Goal: Task Accomplishment & Management: Complete application form

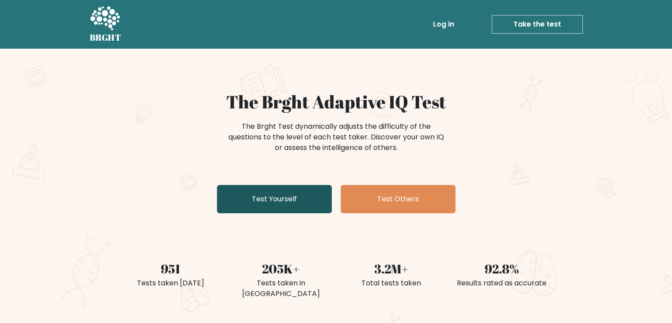
click at [300, 203] on link "Test Yourself" at bounding box center [274, 199] width 115 height 28
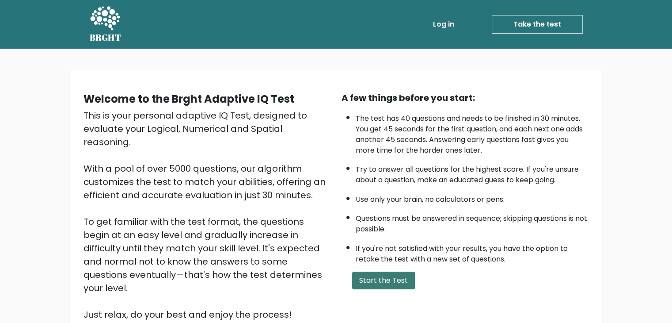
click at [380, 280] on button "Start the Test" at bounding box center [383, 280] width 63 height 18
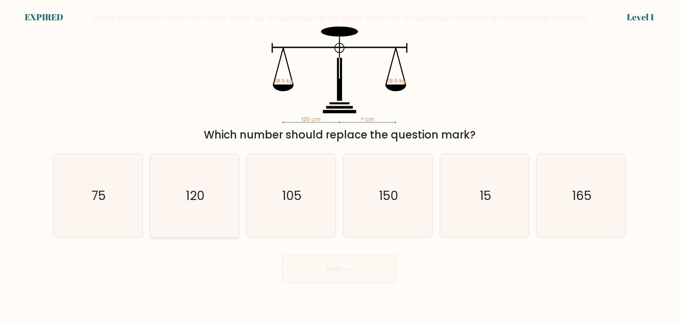
click at [213, 199] on icon "120" at bounding box center [194, 195] width 83 height 83
click at [339, 166] on input "b. 120" at bounding box center [339, 163] width 0 height 4
radio input "true"
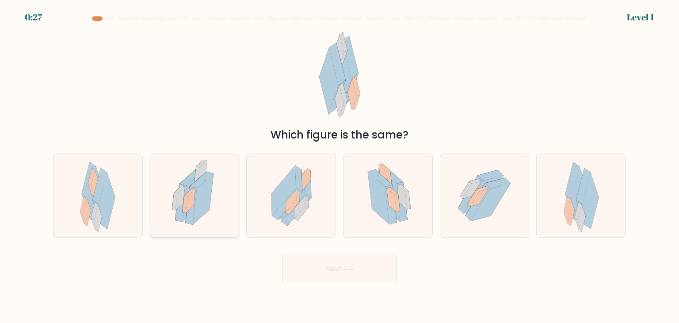
click at [203, 200] on icon at bounding box center [203, 199] width 20 height 50
click at [339, 166] on input "b." at bounding box center [339, 163] width 0 height 4
radio input "true"
click at [339, 266] on button "Next" at bounding box center [339, 269] width 115 height 28
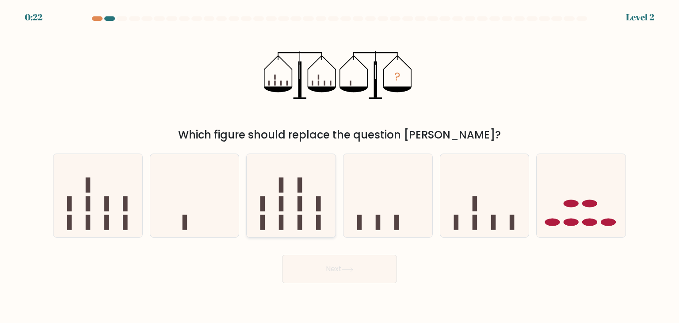
click at [293, 209] on icon at bounding box center [291, 195] width 89 height 73
click at [339, 166] on input "c." at bounding box center [339, 163] width 0 height 4
radio input "true"
click at [339, 267] on button "Next" at bounding box center [339, 269] width 115 height 28
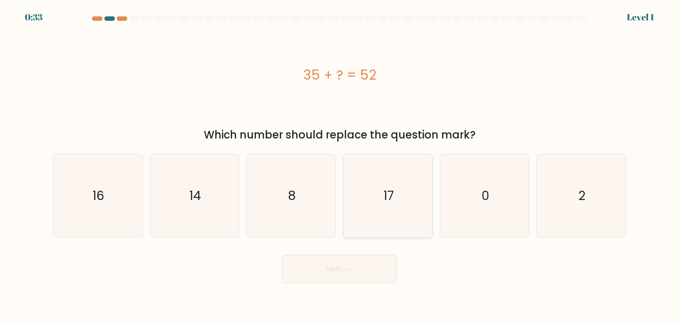
click at [371, 189] on icon "17" at bounding box center [387, 195] width 83 height 83
click at [340, 166] on input "d. 17" at bounding box center [339, 163] width 0 height 4
radio input "true"
click at [350, 267] on icon at bounding box center [348, 269] width 12 height 5
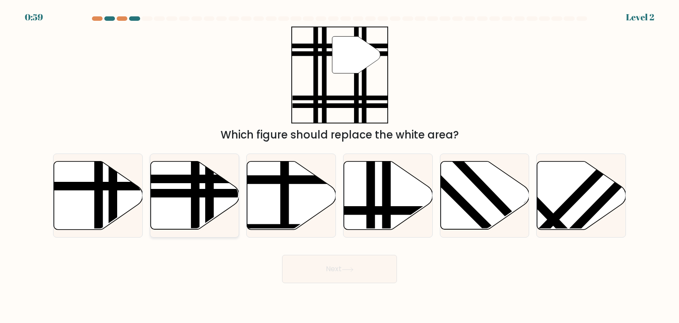
click at [182, 198] on icon at bounding box center [194, 195] width 89 height 68
click at [339, 166] on input "b." at bounding box center [339, 163] width 0 height 4
radio input "true"
click at [353, 273] on button "Next" at bounding box center [339, 269] width 115 height 28
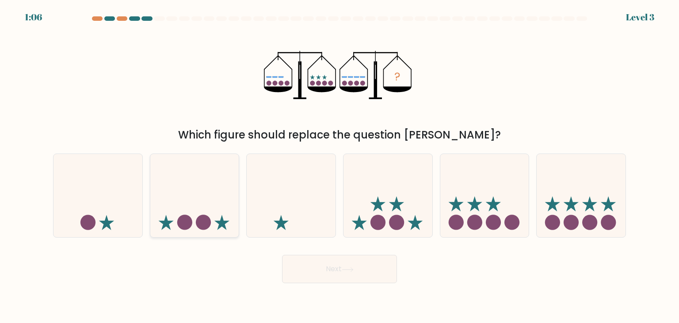
click at [194, 213] on icon at bounding box center [194, 195] width 89 height 73
click at [339, 166] on input "b." at bounding box center [339, 163] width 0 height 4
radio input "true"
click at [361, 273] on button "Next" at bounding box center [339, 269] width 115 height 28
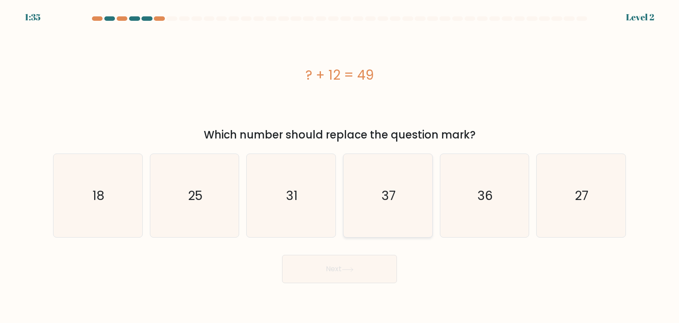
click at [398, 187] on icon "37" at bounding box center [387, 195] width 83 height 83
click at [340, 166] on input "d. 37" at bounding box center [339, 163] width 0 height 4
radio input "true"
click at [348, 274] on button "Next" at bounding box center [339, 269] width 115 height 28
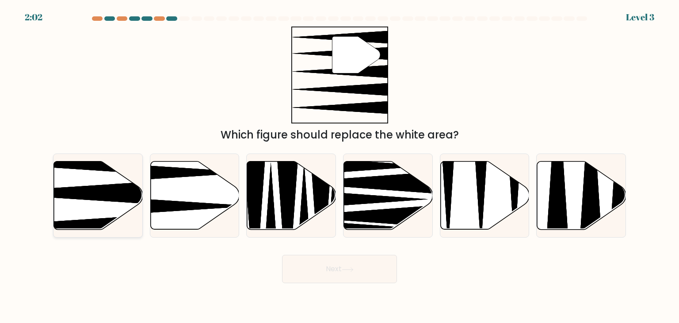
click at [69, 198] on icon at bounding box center [98, 195] width 89 height 68
click at [339, 166] on input "a." at bounding box center [339, 163] width 0 height 4
radio input "true"
click at [320, 268] on button "Next" at bounding box center [339, 269] width 115 height 28
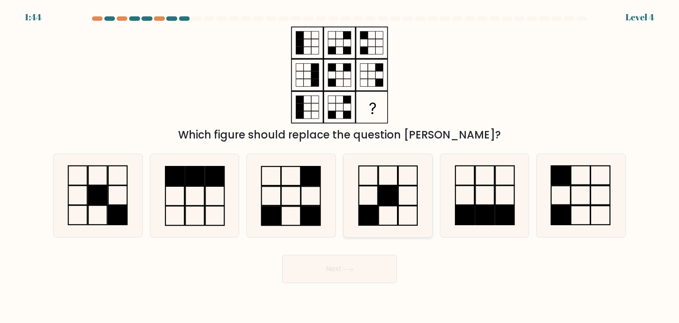
click at [391, 196] on rect at bounding box center [388, 195] width 19 height 19
click at [340, 166] on input "d." at bounding box center [339, 163] width 0 height 4
radio input "true"
click at [343, 269] on button "Next" at bounding box center [339, 269] width 115 height 28
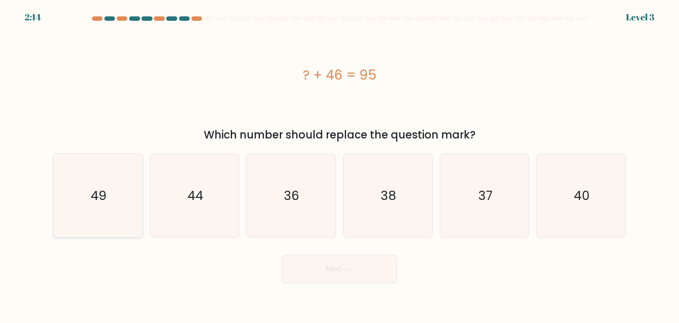
click at [131, 189] on icon "49" at bounding box center [97, 195] width 83 height 83
click at [339, 166] on input "a. 49" at bounding box center [339, 163] width 0 height 4
radio input "true"
click at [353, 270] on icon at bounding box center [347, 269] width 11 height 4
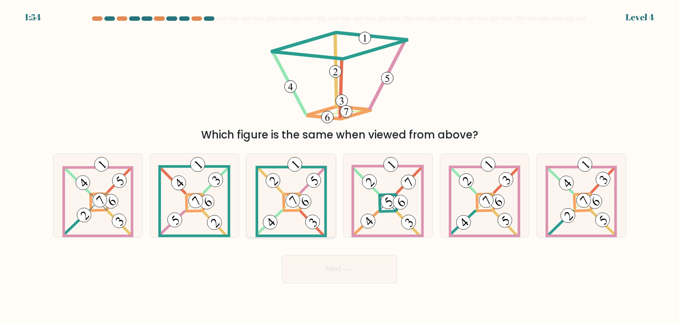
click at [285, 210] on 161 at bounding box center [291, 202] width 17 height 17
click at [339, 166] on input "c." at bounding box center [339, 163] width 0 height 4
radio input "true"
click at [324, 269] on button "Next" at bounding box center [339, 269] width 115 height 28
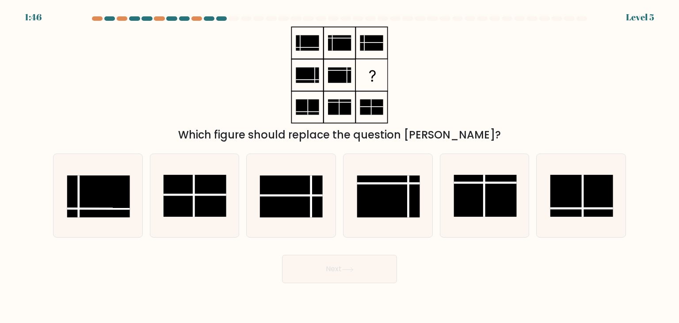
click at [336, 270] on button "Next" at bounding box center [339, 269] width 115 height 28
click at [281, 207] on rect at bounding box center [291, 196] width 63 height 42
click at [339, 166] on input "c." at bounding box center [339, 163] width 0 height 4
radio input "true"
click at [336, 266] on button "Next" at bounding box center [339, 269] width 115 height 28
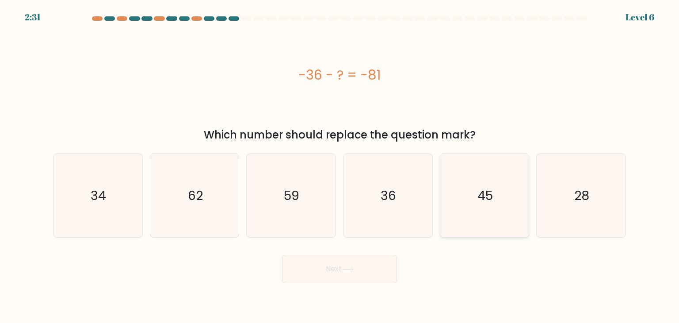
click at [476, 213] on icon "45" at bounding box center [484, 195] width 83 height 83
click at [340, 166] on input "e. 45" at bounding box center [339, 163] width 0 height 4
radio input "true"
click at [364, 276] on button "Next" at bounding box center [339, 269] width 115 height 28
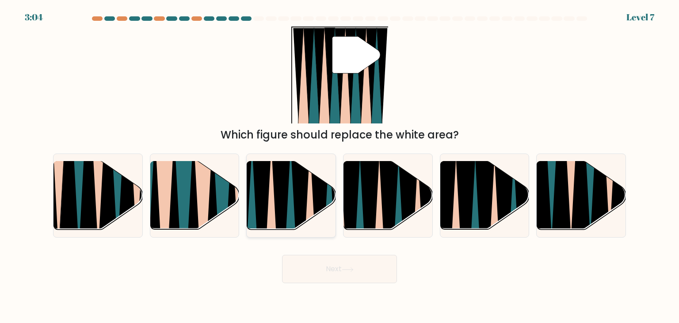
click at [292, 210] on icon at bounding box center [291, 235] width 20 height 178
click at [339, 166] on input "c." at bounding box center [339, 163] width 0 height 4
radio input "true"
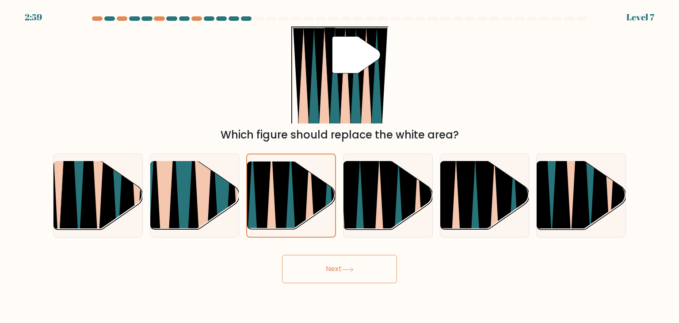
click at [308, 270] on button "Next" at bounding box center [339, 269] width 115 height 28
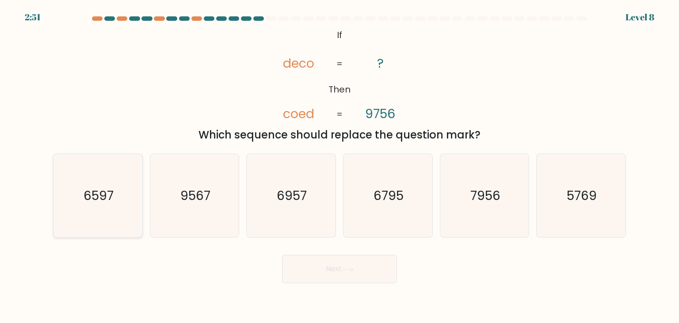
drag, startPoint x: 107, startPoint y: 194, endPoint x: 128, endPoint y: 202, distance: 22.7
click at [107, 194] on text "6597" at bounding box center [99, 196] width 30 height 18
click at [339, 166] on input "a. 6597" at bounding box center [339, 163] width 0 height 4
radio input "true"
click at [366, 274] on button "Next" at bounding box center [339, 269] width 115 height 28
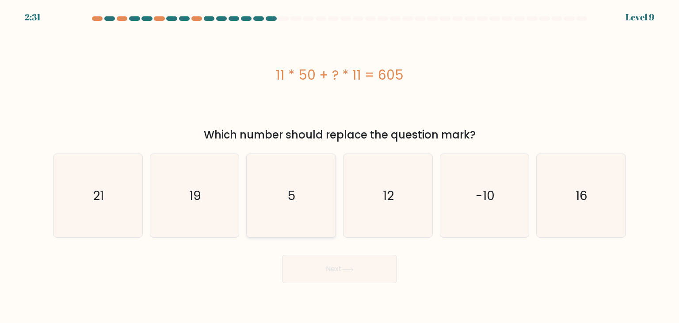
click at [301, 206] on icon "5" at bounding box center [290, 195] width 83 height 83
click at [339, 166] on input "c. 5" at bounding box center [339, 163] width 0 height 4
radio input "true"
click at [331, 271] on button "Next" at bounding box center [339, 269] width 115 height 28
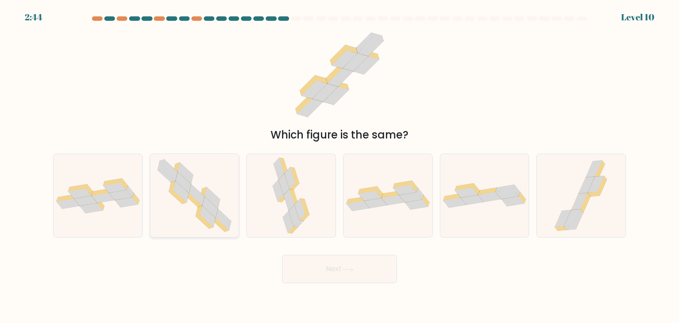
click at [207, 209] on icon at bounding box center [209, 206] width 15 height 21
click at [339, 166] on input "b." at bounding box center [339, 163] width 0 height 4
radio input "true"
click at [334, 273] on button "Next" at bounding box center [339, 269] width 115 height 28
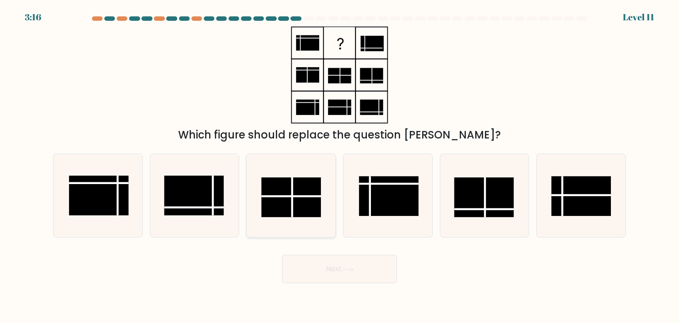
click at [285, 200] on rect at bounding box center [292, 197] width 60 height 40
click at [339, 166] on input "c." at bounding box center [339, 163] width 0 height 4
radio input "true"
click at [374, 271] on button "Next" at bounding box center [339, 269] width 115 height 28
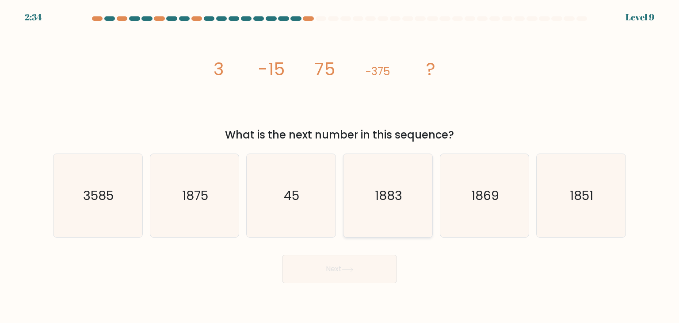
click at [375, 202] on text "1883" at bounding box center [388, 196] width 27 height 18
click at [340, 166] on input "d. 1883" at bounding box center [339, 163] width 0 height 4
radio input "true"
click at [304, 273] on button "Next" at bounding box center [339, 269] width 115 height 28
click at [333, 269] on button "Next" at bounding box center [339, 269] width 115 height 28
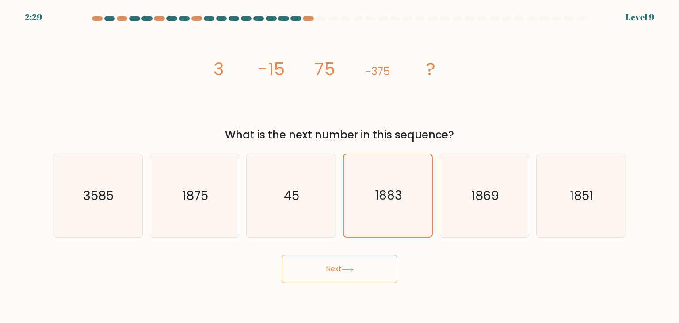
click at [332, 267] on button "Next" at bounding box center [339, 269] width 115 height 28
click at [338, 266] on button "Next" at bounding box center [339, 269] width 115 height 28
click at [338, 270] on button "Next" at bounding box center [339, 269] width 115 height 28
click at [434, 257] on div "Next" at bounding box center [339, 265] width 583 height 35
click at [350, 259] on button "Next" at bounding box center [339, 269] width 115 height 28
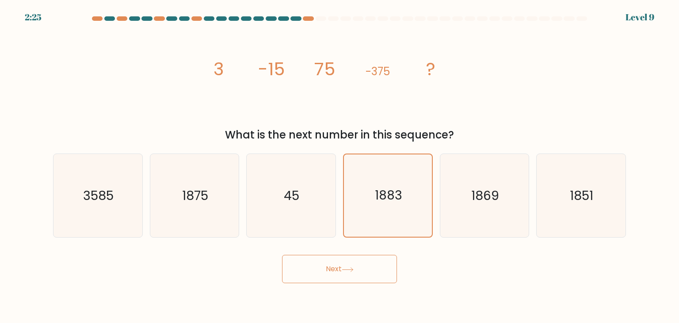
click at [338, 267] on button "Next" at bounding box center [339, 269] width 115 height 28
click at [329, 267] on button "Next" at bounding box center [339, 269] width 115 height 28
click at [328, 267] on button "Next" at bounding box center [339, 269] width 115 height 28
click at [318, 198] on icon "45" at bounding box center [290, 195] width 83 height 83
click at [339, 166] on input "c. 45" at bounding box center [339, 163] width 0 height 4
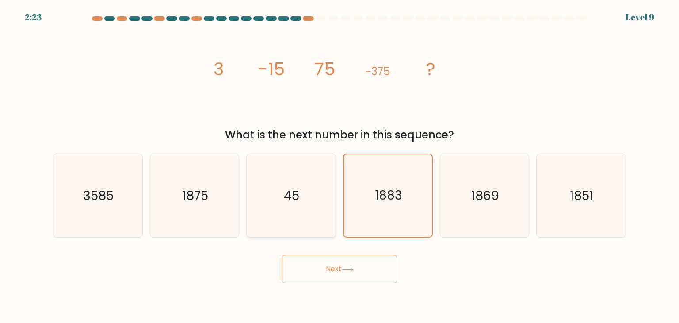
radio input "true"
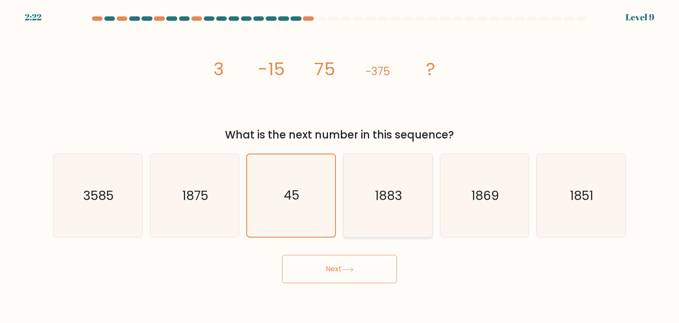
click at [362, 198] on icon "1883" at bounding box center [387, 195] width 83 height 83
click at [340, 166] on input "d. 1883" at bounding box center [339, 163] width 0 height 4
radio input "true"
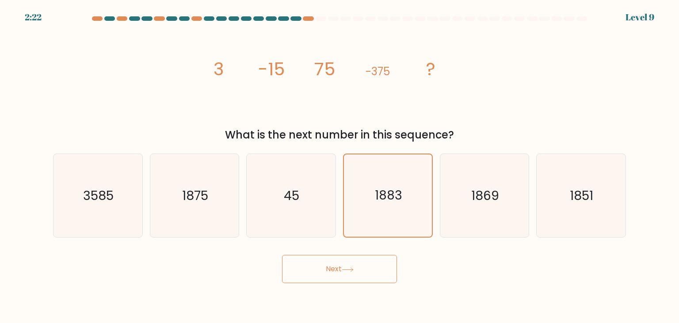
click at [347, 259] on button "Next" at bounding box center [339, 269] width 115 height 28
click at [342, 266] on button "Next" at bounding box center [339, 269] width 115 height 28
click at [339, 268] on button "Next" at bounding box center [339, 269] width 115 height 28
click at [321, 215] on icon "45" at bounding box center [290, 195] width 83 height 83
click at [339, 166] on input "c. 45" at bounding box center [339, 163] width 0 height 4
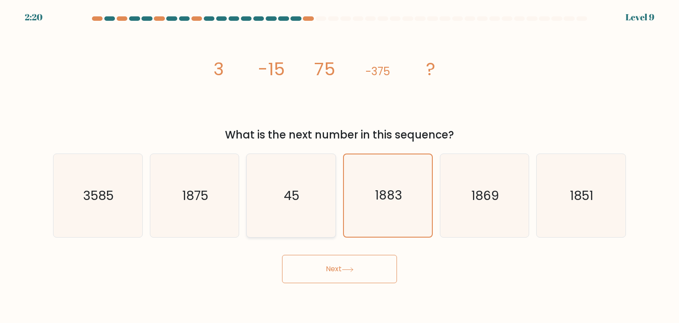
radio input "true"
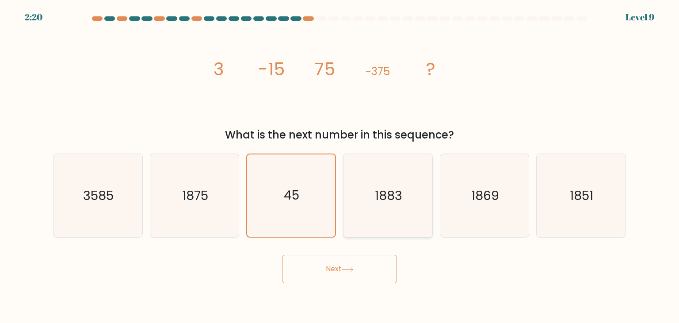
click at [371, 216] on icon "1883" at bounding box center [387, 195] width 83 height 83
click at [340, 166] on input "d. 1883" at bounding box center [339, 163] width 0 height 4
radio input "true"
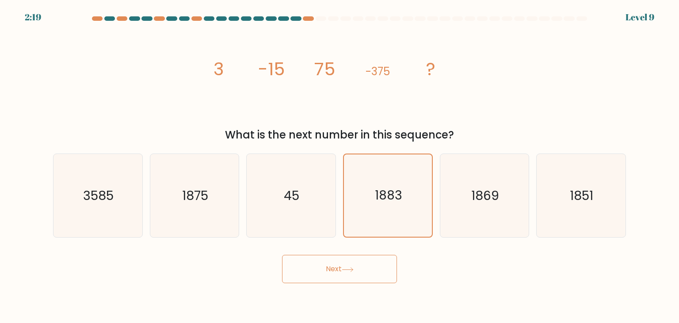
click at [335, 264] on button "Next" at bounding box center [339, 269] width 115 height 28
click at [461, 211] on icon "1869" at bounding box center [484, 195] width 83 height 83
click at [340, 166] on input "e. 1869" at bounding box center [339, 163] width 0 height 4
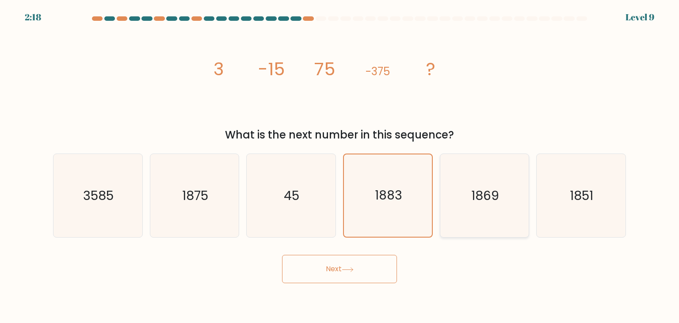
radio input "true"
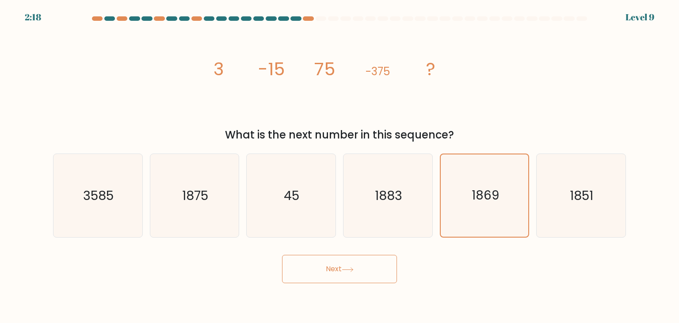
click at [356, 264] on button "Next" at bounding box center [339, 269] width 115 height 28
click at [579, 191] on text "1851" at bounding box center [581, 196] width 23 height 18
click at [340, 166] on input "f. 1851" at bounding box center [339, 163] width 0 height 4
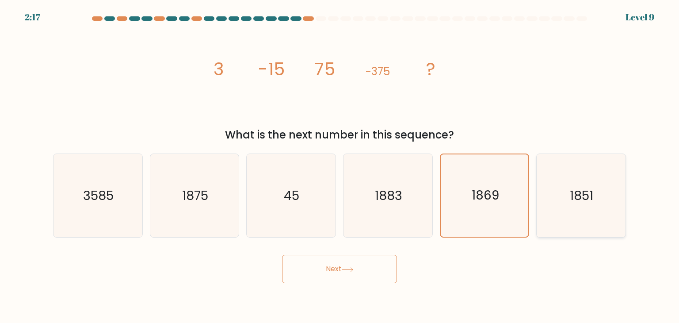
radio input "true"
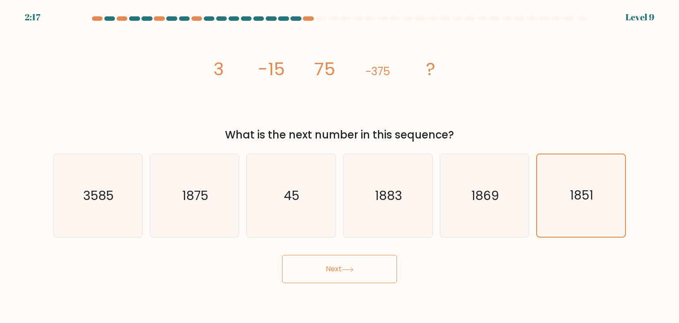
click at [378, 267] on button "Next" at bounding box center [339, 269] width 115 height 28
click at [215, 188] on icon "1875" at bounding box center [194, 195] width 83 height 83
click at [339, 166] on input "b. 1875" at bounding box center [339, 163] width 0 height 4
radio input "true"
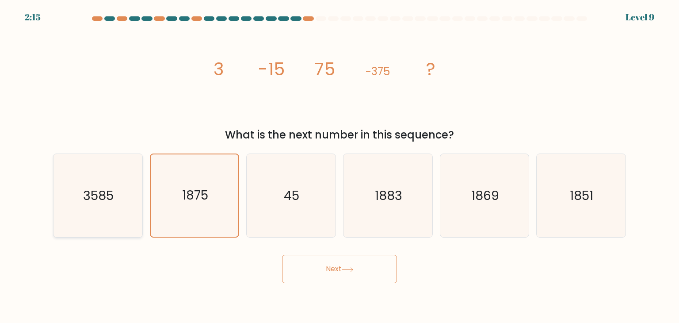
click at [97, 185] on icon "3585" at bounding box center [97, 195] width 83 height 83
click at [339, 166] on input "a. 3585" at bounding box center [339, 163] width 0 height 4
radio input "true"
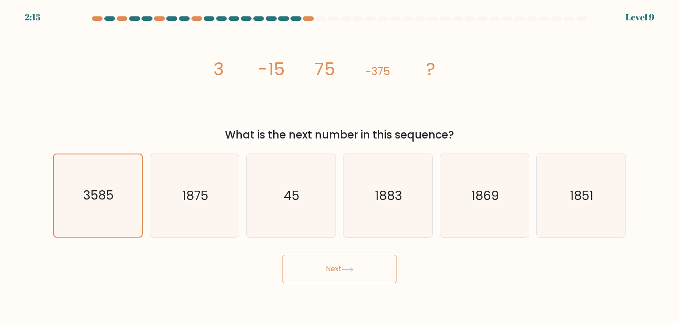
click at [324, 263] on button "Next" at bounding box center [339, 269] width 115 height 28
click at [205, 203] on text "1875" at bounding box center [195, 196] width 26 height 18
click at [339, 166] on input "b. 1875" at bounding box center [339, 163] width 0 height 4
radio input "true"
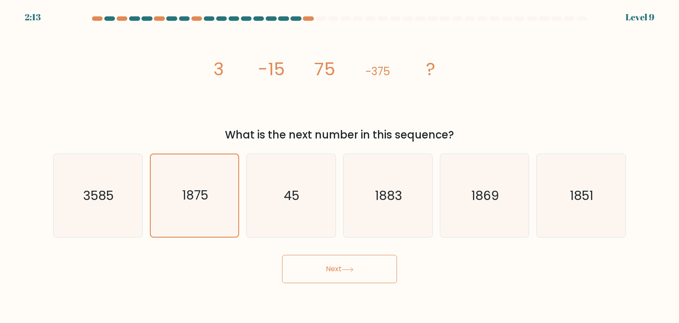
click at [324, 267] on button "Next" at bounding box center [339, 269] width 115 height 28
click at [338, 266] on button "Next" at bounding box center [339, 269] width 115 height 28
click at [335, 271] on button "Next" at bounding box center [339, 269] width 115 height 28
click at [297, 204] on icon "45" at bounding box center [290, 195] width 83 height 83
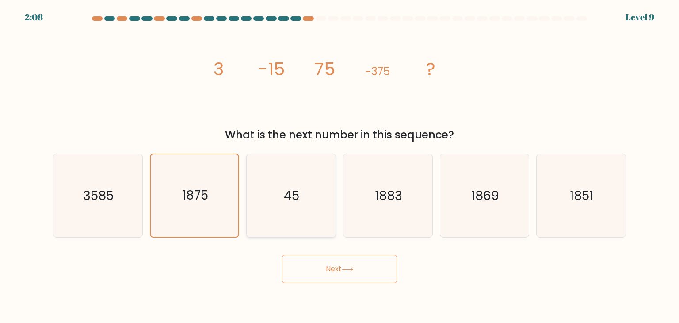
click at [339, 166] on input "c. 45" at bounding box center [339, 163] width 0 height 4
radio input "true"
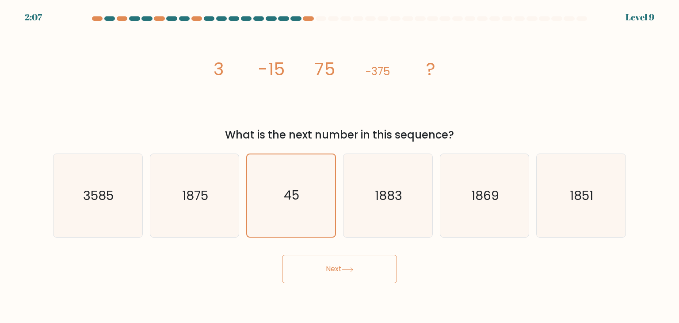
click at [329, 271] on button "Next" at bounding box center [339, 269] width 115 height 28
click at [329, 270] on button "Next" at bounding box center [339, 269] width 115 height 28
click at [377, 213] on icon "1883" at bounding box center [387, 195] width 83 height 83
click at [340, 166] on input "d. 1883" at bounding box center [339, 163] width 0 height 4
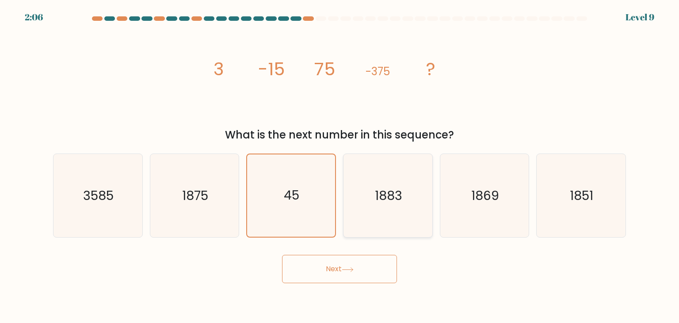
radio input "true"
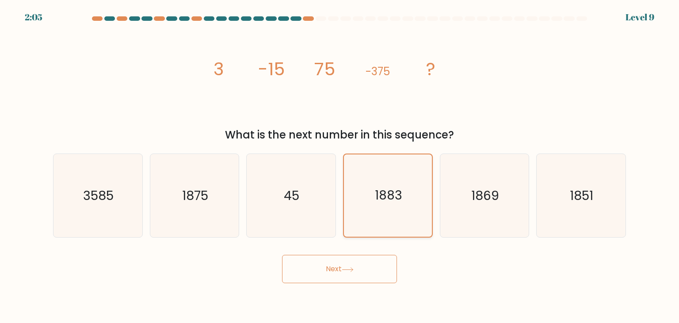
click at [282, 255] on button "Next" at bounding box center [339, 269] width 115 height 28
click at [362, 274] on button "Next" at bounding box center [339, 269] width 115 height 28
click at [350, 270] on icon at bounding box center [348, 269] width 12 height 5
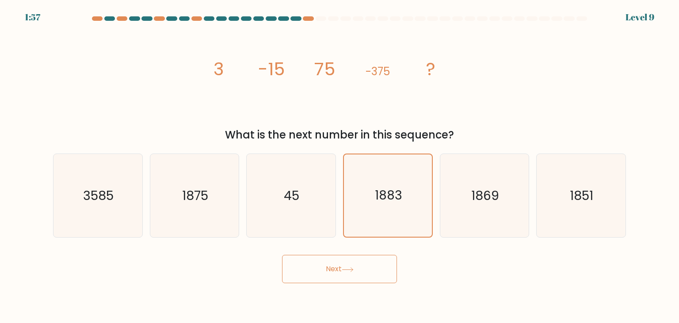
click at [346, 265] on button "Next" at bounding box center [339, 269] width 115 height 28
click at [107, 198] on text "3585" at bounding box center [99, 196] width 30 height 18
click at [339, 166] on input "a. 3585" at bounding box center [339, 163] width 0 height 4
radio input "true"
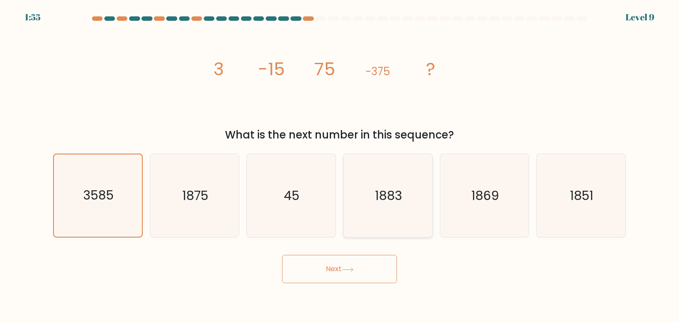
click at [384, 207] on icon "1883" at bounding box center [387, 195] width 83 height 83
click at [340, 166] on input "d. 1883" at bounding box center [339, 163] width 0 height 4
radio input "true"
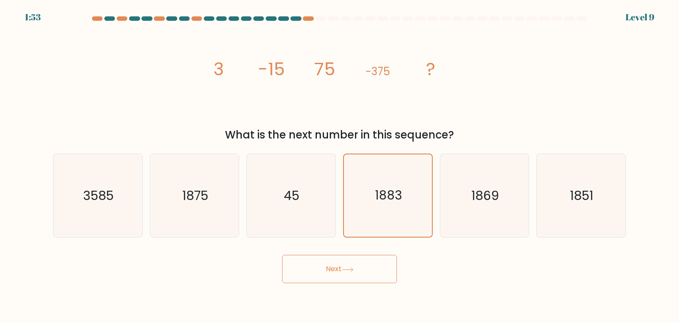
click at [331, 267] on button "Next" at bounding box center [339, 269] width 115 height 28
click at [338, 267] on button "Next" at bounding box center [339, 269] width 115 height 28
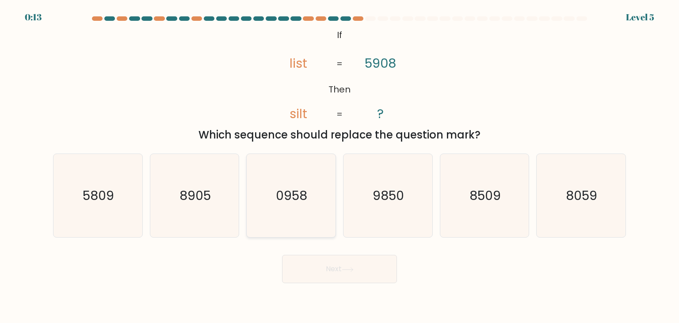
click at [299, 191] on text "0958" at bounding box center [291, 196] width 31 height 18
click at [339, 166] on input "c. 0958" at bounding box center [339, 163] width 0 height 4
radio input "true"
click at [334, 267] on button "Next" at bounding box center [339, 269] width 115 height 28
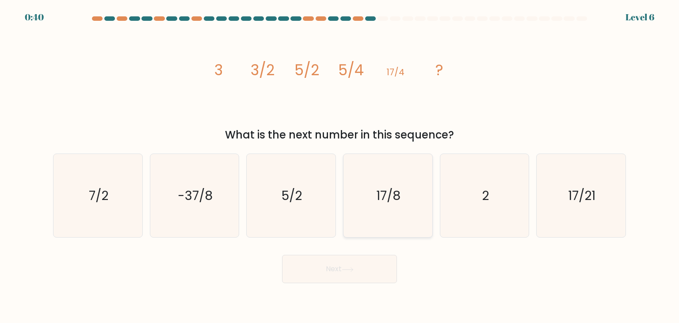
click at [391, 190] on text "17/8" at bounding box center [389, 196] width 24 height 18
click at [340, 166] on input "d. 17/8" at bounding box center [339, 163] width 0 height 4
radio input "true"
click at [348, 269] on icon at bounding box center [348, 269] width 12 height 5
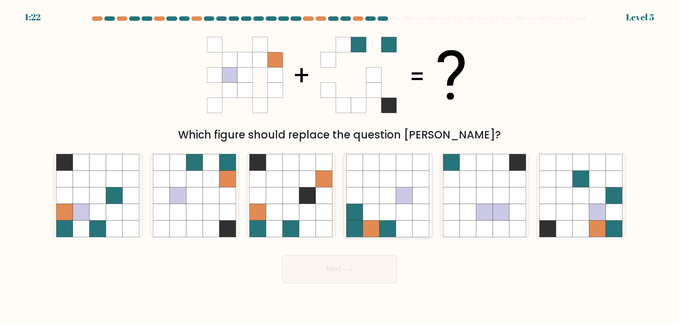
click at [392, 217] on icon at bounding box center [388, 212] width 17 height 17
click at [340, 166] on input "d." at bounding box center [339, 163] width 0 height 4
radio input "true"
click at [362, 276] on button "Next" at bounding box center [339, 269] width 115 height 28
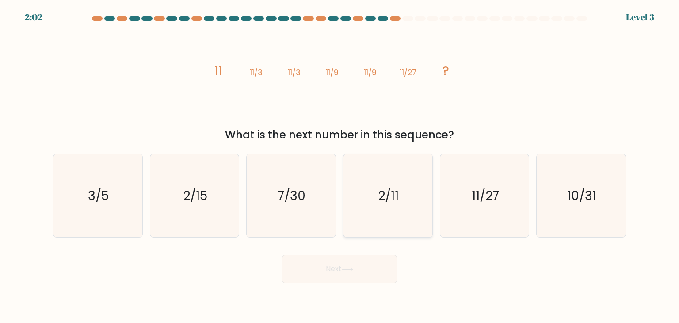
click at [387, 211] on icon "2/11" at bounding box center [387, 195] width 83 height 83
click at [340, 166] on input "d. 2/11" at bounding box center [339, 163] width 0 height 4
radio input "true"
click at [341, 269] on button "Next" at bounding box center [339, 269] width 115 height 28
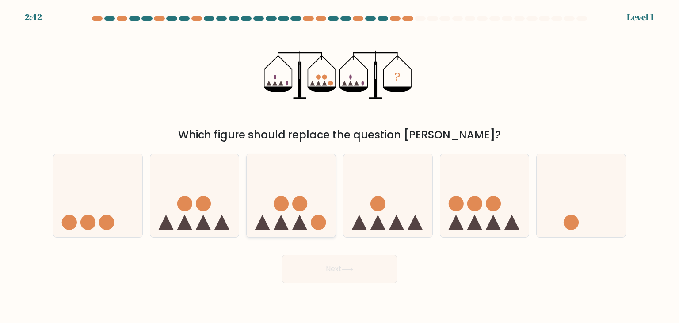
click at [287, 219] on icon at bounding box center [291, 195] width 89 height 73
click at [339, 166] on input "c." at bounding box center [339, 163] width 0 height 4
radio input "true"
click at [357, 274] on button "Next" at bounding box center [339, 269] width 115 height 28
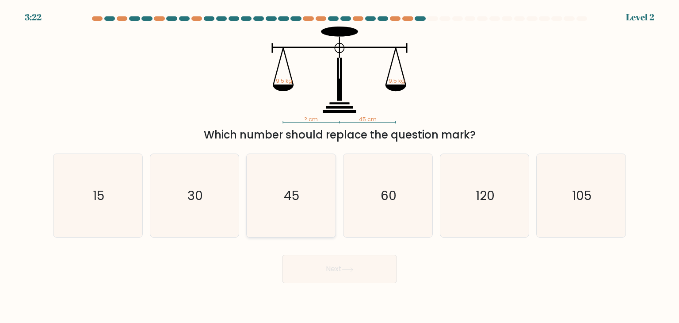
click at [291, 215] on icon "45" at bounding box center [290, 195] width 83 height 83
click at [339, 166] on input "c. 45" at bounding box center [339, 163] width 0 height 4
radio input "true"
click at [341, 264] on button "Next" at bounding box center [339, 269] width 115 height 28
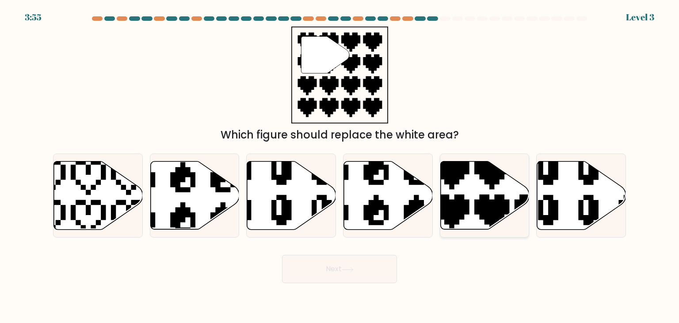
click at [458, 213] on icon at bounding box center [512, 232] width 156 height 156
click at [340, 166] on input "e." at bounding box center [339, 163] width 0 height 4
radio input "true"
click at [344, 271] on icon at bounding box center [348, 269] width 12 height 5
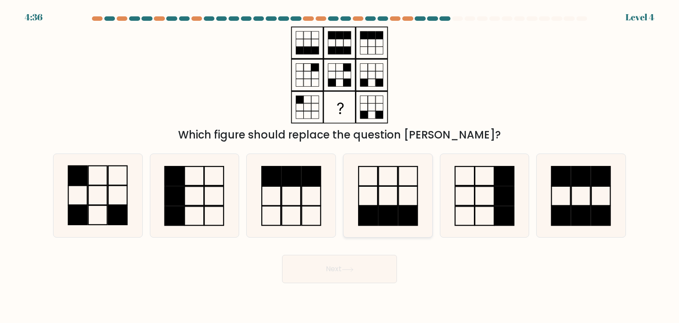
click at [380, 199] on icon at bounding box center [387, 195] width 83 height 83
click at [340, 166] on input "d." at bounding box center [339, 163] width 0 height 4
radio input "true"
click at [336, 269] on button "Next" at bounding box center [339, 269] width 115 height 28
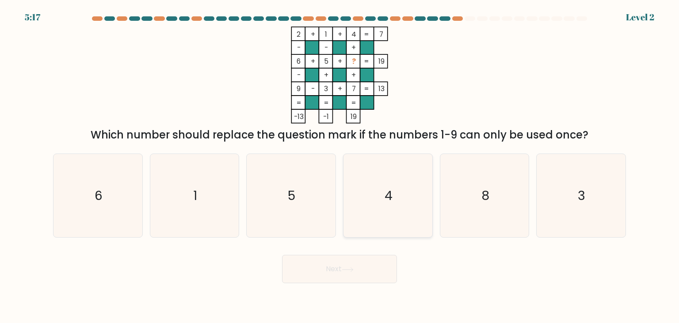
click at [385, 206] on icon "4" at bounding box center [387, 195] width 83 height 83
click at [340, 166] on input "d. 4" at bounding box center [339, 163] width 0 height 4
radio input "true"
click at [361, 268] on button "Next" at bounding box center [339, 269] width 115 height 28
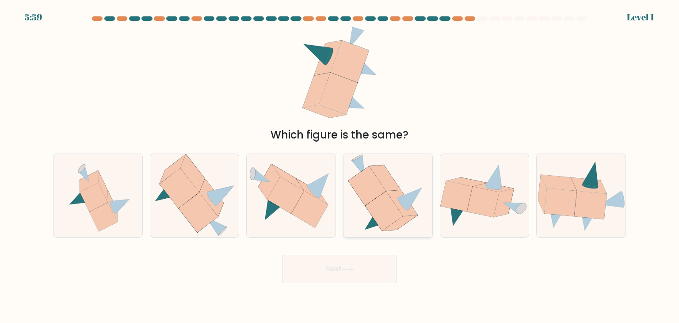
click at [385, 213] on icon at bounding box center [384, 210] width 38 height 39
click at [340, 166] on input "d." at bounding box center [339, 163] width 0 height 4
radio input "true"
click at [374, 267] on button "Next" at bounding box center [339, 269] width 115 height 28
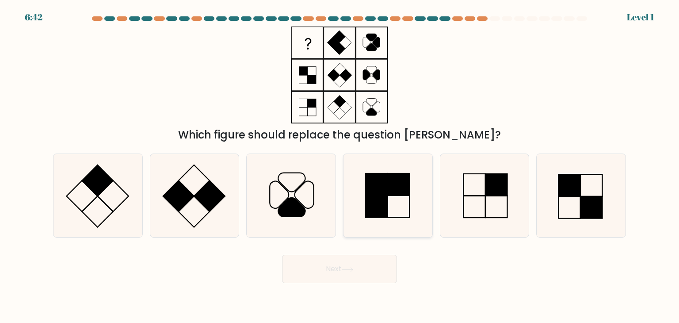
click at [383, 193] on rect at bounding box center [376, 184] width 22 height 22
click at [340, 166] on input "d." at bounding box center [339, 163] width 0 height 4
radio input "true"
click at [364, 269] on button "Next" at bounding box center [339, 269] width 115 height 28
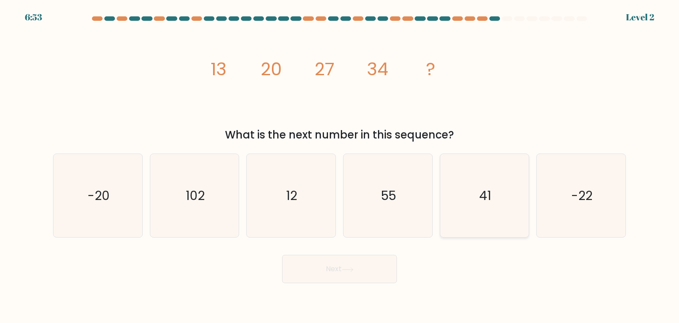
click at [494, 186] on icon "41" at bounding box center [484, 195] width 83 height 83
click at [340, 166] on input "e. 41" at bounding box center [339, 163] width 0 height 4
radio input "true"
click at [352, 265] on button "Next" at bounding box center [339, 269] width 115 height 28
click at [354, 266] on button "Next" at bounding box center [339, 269] width 115 height 28
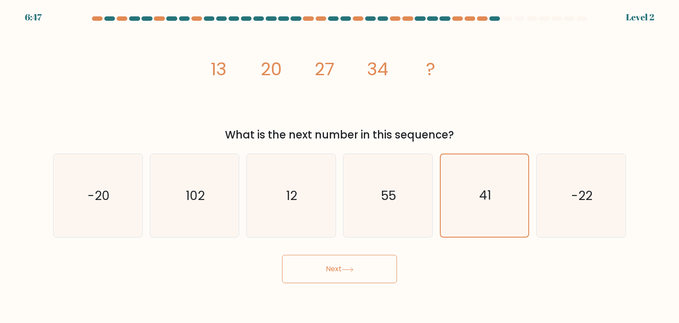
click at [343, 273] on button "Next" at bounding box center [339, 269] width 115 height 28
click at [346, 274] on button "Next" at bounding box center [339, 269] width 115 height 28
click at [325, 271] on button "Next" at bounding box center [339, 269] width 115 height 28
click at [375, 218] on icon "55" at bounding box center [387, 195] width 83 height 83
click at [340, 166] on input "d. 55" at bounding box center [339, 163] width 0 height 4
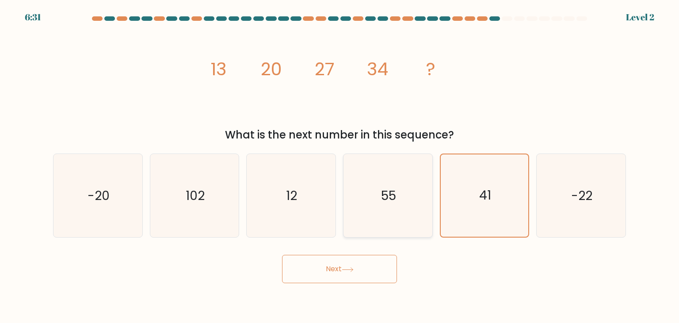
radio input "true"
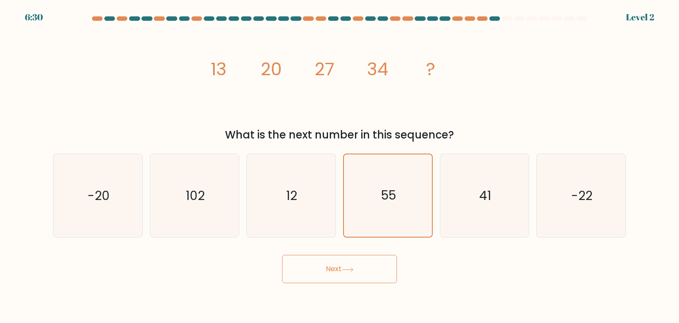
click at [354, 267] on icon at bounding box center [348, 269] width 12 height 5
click at [457, 214] on icon "41" at bounding box center [484, 195] width 83 height 83
click at [340, 166] on input "e. 41" at bounding box center [339, 163] width 0 height 4
radio input "true"
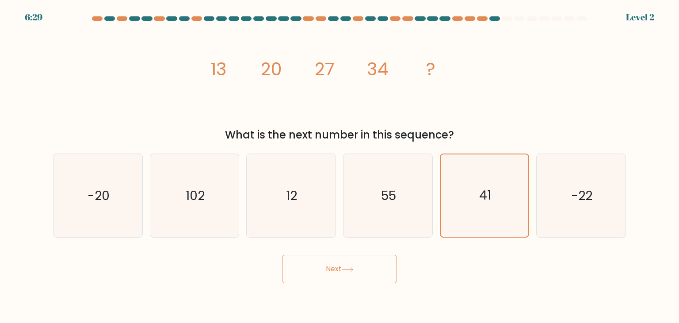
click at [356, 260] on button "Next" at bounding box center [339, 269] width 115 height 28
click at [356, 268] on button "Next" at bounding box center [339, 269] width 115 height 28
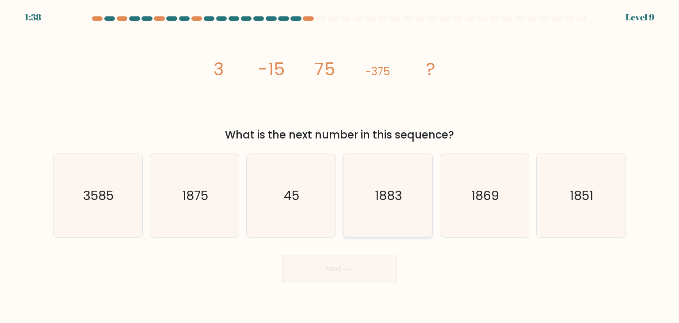
click at [378, 204] on icon "1883" at bounding box center [387, 195] width 83 height 83
click at [340, 166] on input "d. 1883" at bounding box center [339, 163] width 0 height 4
radio input "true"
click at [343, 276] on button "Next" at bounding box center [339, 269] width 115 height 28
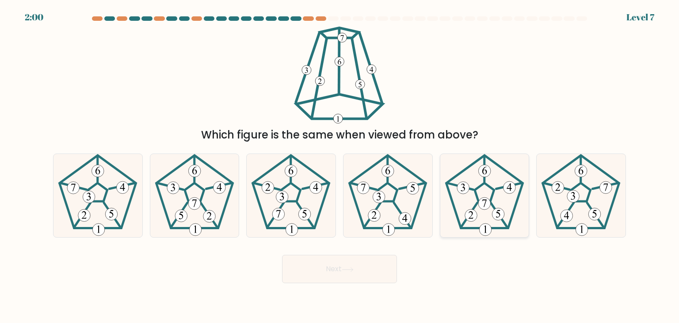
click at [487, 206] on 180 at bounding box center [484, 203] width 12 height 12
click at [340, 166] on input "e." at bounding box center [339, 163] width 0 height 4
radio input "true"
click at [347, 276] on button "Next" at bounding box center [339, 269] width 115 height 28
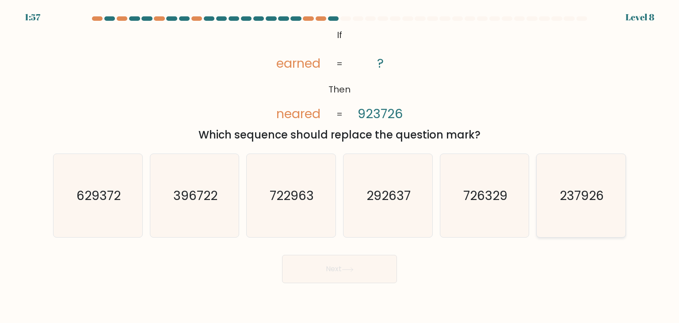
click at [592, 211] on icon "237926" at bounding box center [580, 195] width 83 height 83
click at [340, 166] on input "f. 237926" at bounding box center [339, 163] width 0 height 4
radio input "true"
click at [338, 270] on button "Next" at bounding box center [339, 269] width 115 height 28
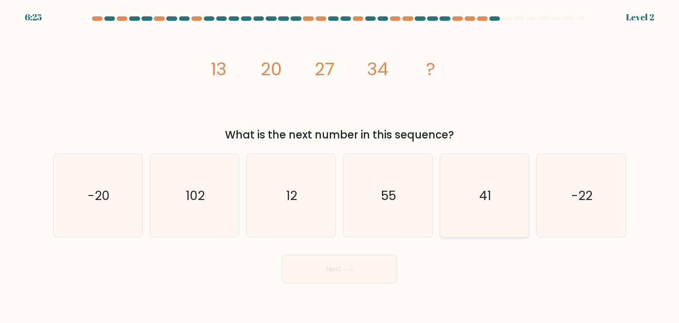
click at [511, 198] on icon "41" at bounding box center [484, 195] width 83 height 83
click at [340, 166] on input "e. 41" at bounding box center [339, 163] width 0 height 4
radio input "true"
click at [348, 269] on icon at bounding box center [348, 269] width 12 height 5
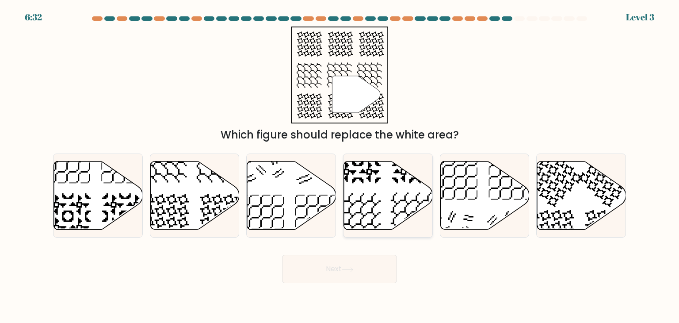
click at [366, 211] on icon at bounding box center [388, 195] width 89 height 68
click at [340, 166] on input "d." at bounding box center [339, 163] width 0 height 4
radio input "true"
click at [339, 268] on button "Next" at bounding box center [339, 269] width 115 height 28
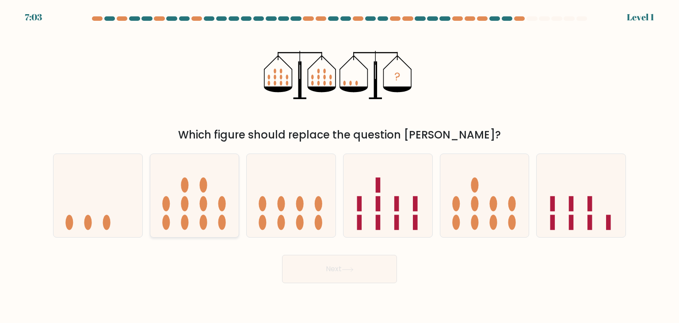
click at [216, 215] on icon at bounding box center [194, 195] width 89 height 73
click at [339, 166] on input "b." at bounding box center [339, 163] width 0 height 4
radio input "true"
click at [350, 267] on icon at bounding box center [348, 269] width 12 height 5
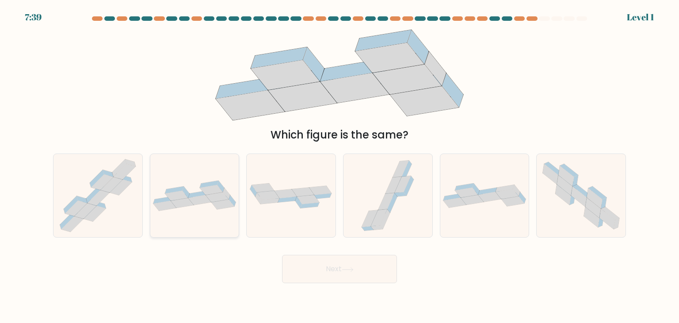
click at [202, 209] on icon at bounding box center [194, 195] width 89 height 30
click at [339, 166] on input "b." at bounding box center [339, 163] width 0 height 4
radio input "true"
click at [349, 268] on icon at bounding box center [348, 269] width 12 height 5
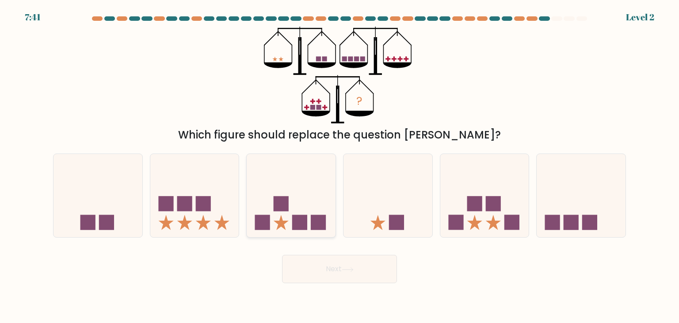
click at [295, 200] on icon at bounding box center [291, 195] width 89 height 73
click at [339, 166] on input "c." at bounding box center [339, 163] width 0 height 4
radio input "true"
click at [344, 273] on button "Next" at bounding box center [339, 269] width 115 height 28
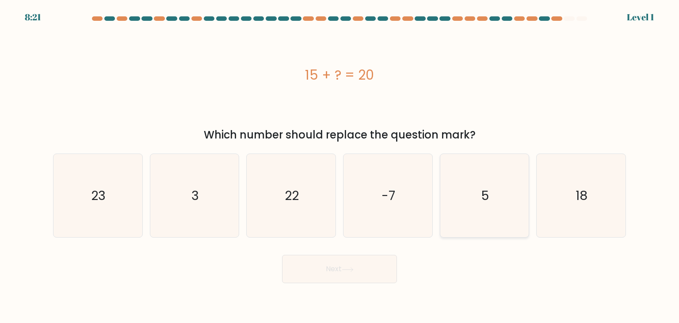
click at [508, 193] on icon "5" at bounding box center [484, 195] width 83 height 83
click at [340, 166] on input "e. 5" at bounding box center [339, 163] width 0 height 4
radio input "true"
click at [344, 267] on icon at bounding box center [348, 269] width 12 height 5
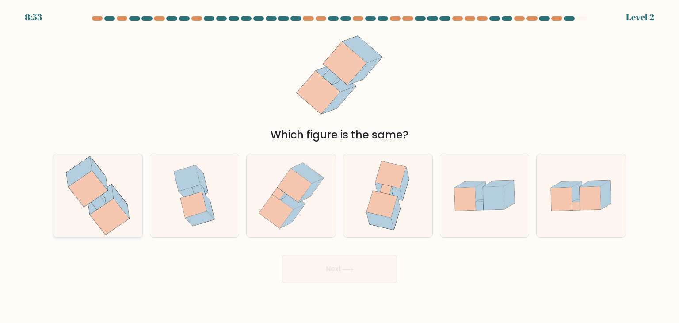
click at [107, 217] on icon at bounding box center [109, 216] width 39 height 36
click at [339, 166] on input "a." at bounding box center [339, 163] width 0 height 4
radio input "true"
click at [331, 264] on button "Next" at bounding box center [339, 269] width 115 height 28
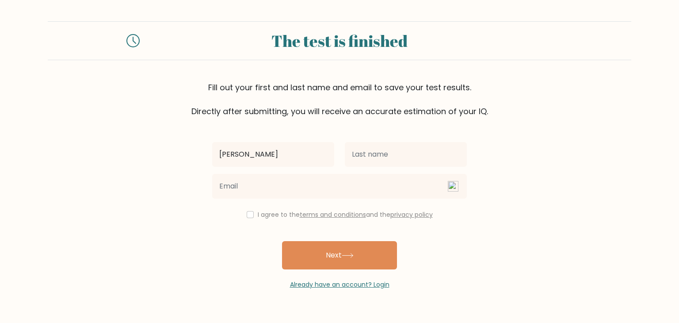
type input "[PERSON_NAME]"
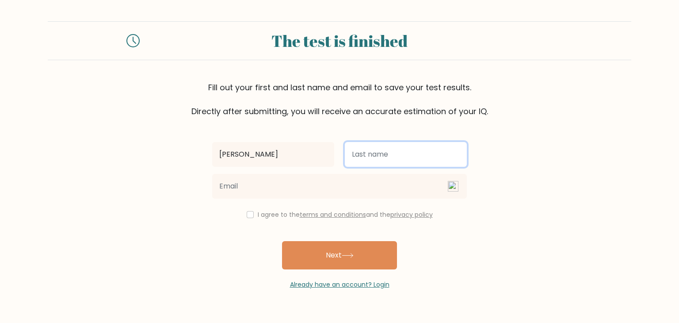
click at [392, 155] on input "text" at bounding box center [406, 154] width 122 height 25
type input "Ople"
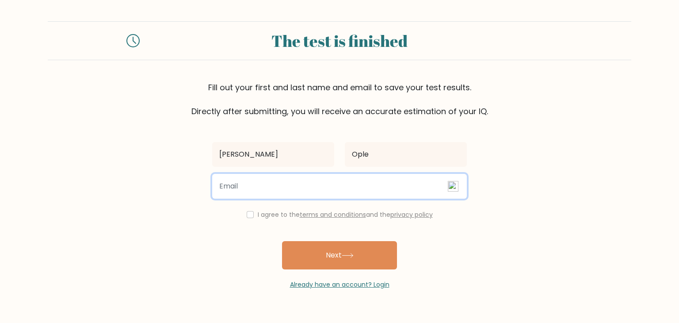
click at [315, 186] on input "email" at bounding box center [339, 186] width 255 height 25
type input "wena.manalo1114@gmail.com"
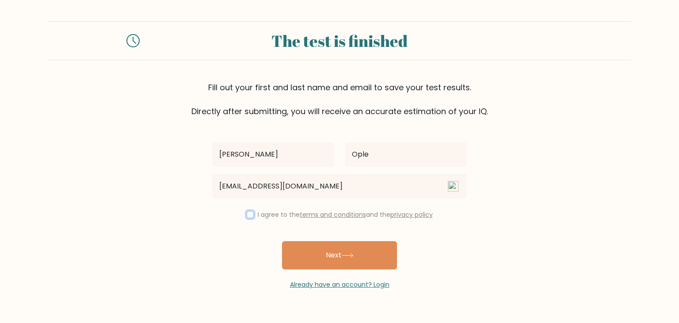
click at [248, 214] on input "checkbox" at bounding box center [250, 214] width 7 height 7
checkbox input "true"
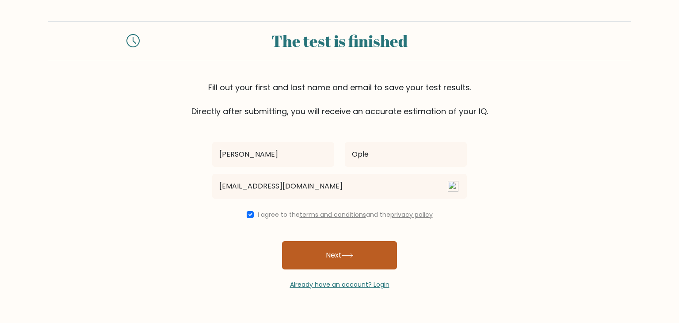
click at [318, 248] on button "Next" at bounding box center [339, 255] width 115 height 28
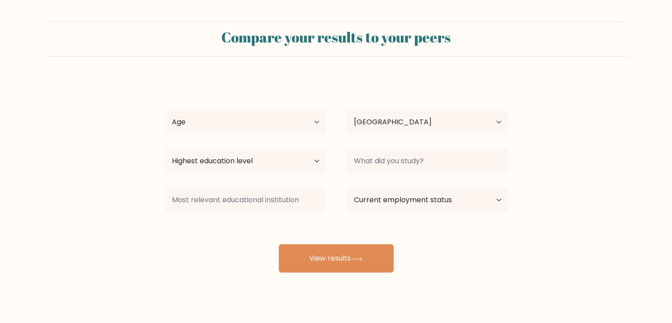
select select "PH"
click at [254, 123] on select "Age Under [DEMOGRAPHIC_DATA] [DEMOGRAPHIC_DATA] [DEMOGRAPHIC_DATA] [DEMOGRAPHIC…" at bounding box center [245, 122] width 161 height 25
select select "25_34"
click at [165, 110] on select "Age Under [DEMOGRAPHIC_DATA] [DEMOGRAPHIC_DATA] [DEMOGRAPHIC_DATA] [DEMOGRAPHIC…" at bounding box center [245, 122] width 161 height 25
click at [246, 158] on select "Highest education level No schooling Primary Lower Secondary Upper Secondary Oc…" at bounding box center [245, 160] width 161 height 25
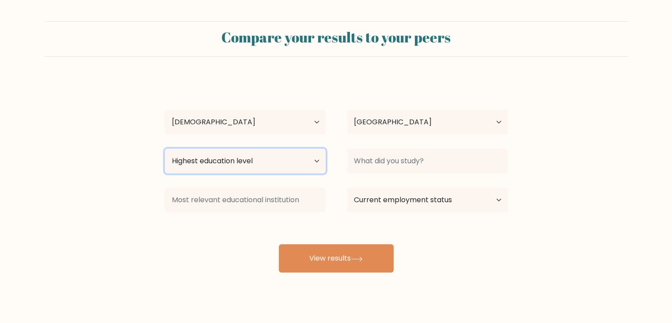
select select "bachelors_degree"
click at [165, 148] on select "Highest education level No schooling Primary Lower Secondary Upper Secondary Oc…" at bounding box center [245, 160] width 161 height 25
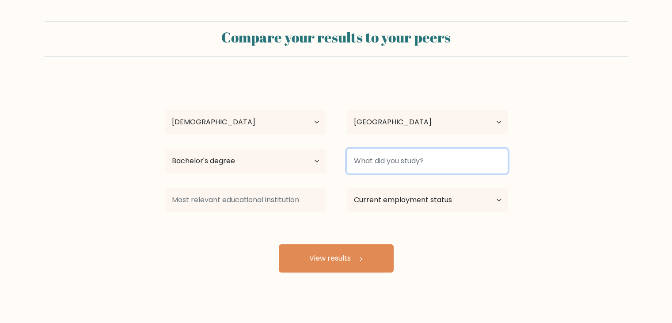
click at [377, 156] on input at bounding box center [427, 160] width 161 height 25
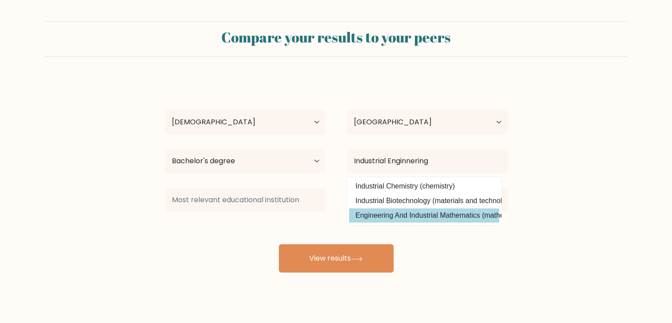
click at [429, 218] on option "Engineering And Industrial Mathematics (mathematical sciences)" at bounding box center [424, 215] width 150 height 14
type input "Engineering And Industrial Mathematics"
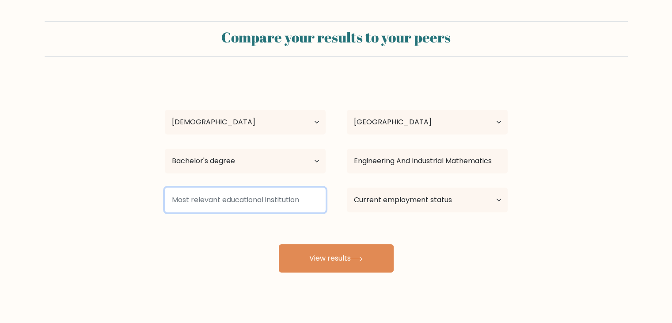
click at [235, 206] on input at bounding box center [245, 199] width 161 height 25
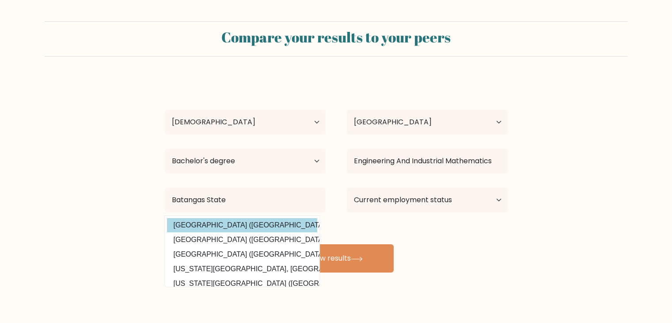
click at [230, 221] on option "[GEOGRAPHIC_DATA] ([GEOGRAPHIC_DATA])" at bounding box center [242, 225] width 150 height 14
type input "Batangas State University"
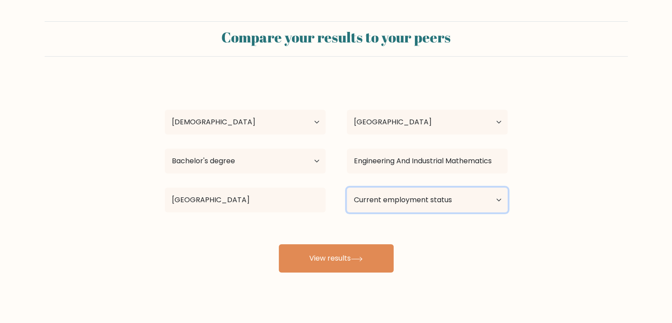
click at [385, 200] on select "Current employment status Employed Student Retired Other / prefer not to answer" at bounding box center [427, 199] width 161 height 25
select select "employed"
click at [347, 187] on select "Current employment status Employed Student Retired Other / prefer not to answer" at bounding box center [427, 199] width 161 height 25
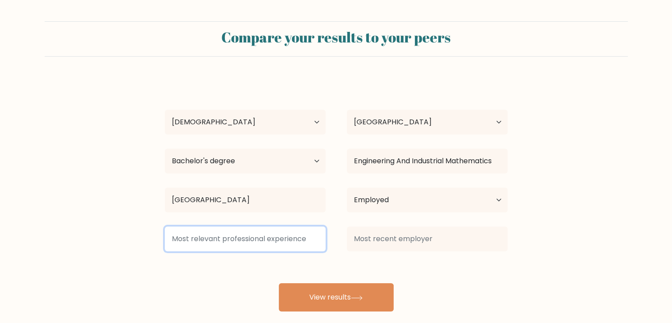
click at [232, 236] on input at bounding box center [245, 238] width 161 height 25
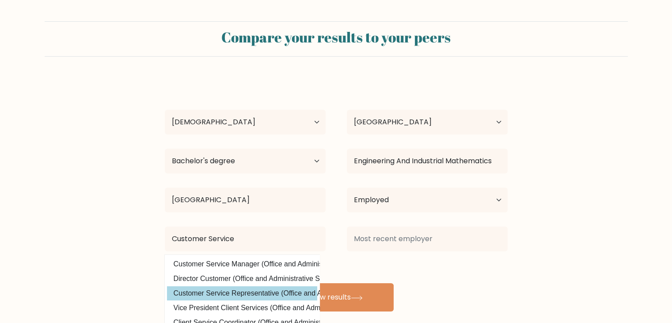
click at [263, 290] on option "Customer Service Representative (Office and Administrative Support)" at bounding box center [242, 293] width 150 height 14
type input "Customer Service Representative"
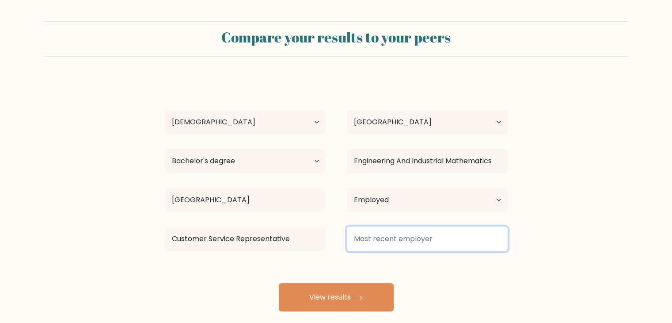
click at [390, 238] on input at bounding box center [427, 238] width 161 height 25
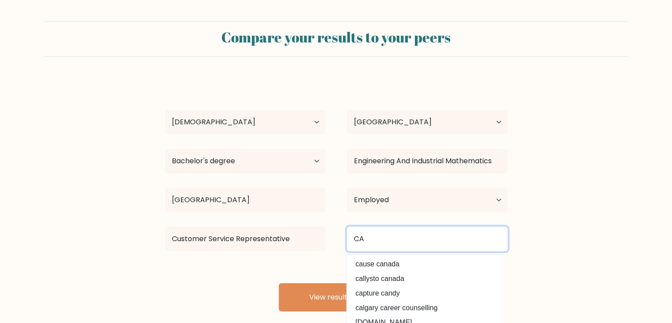
type input "C"
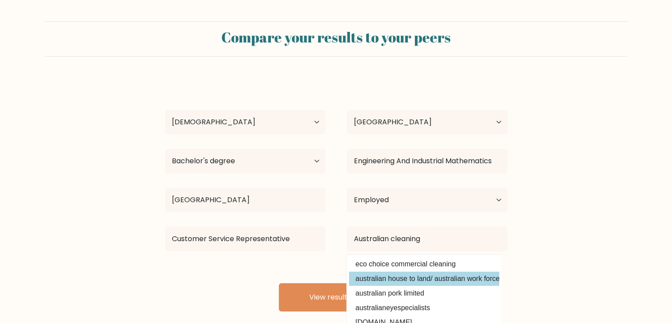
click at [420, 280] on option "australian house to land/ australian work force" at bounding box center [424, 278] width 150 height 14
type input "australian house to land/ australian work force"
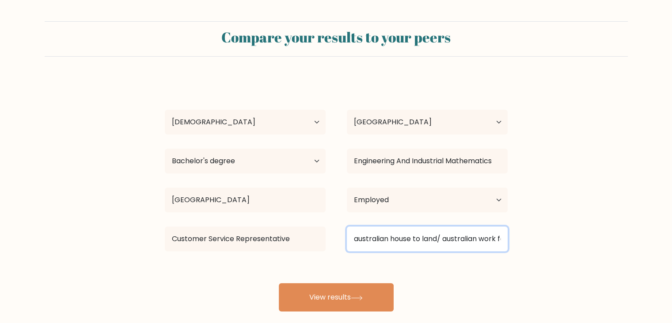
click at [481, 239] on input "australian house to land/ australian work force" at bounding box center [427, 238] width 161 height 25
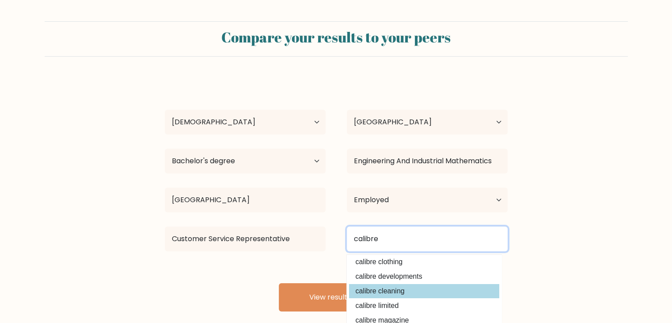
scroll to position [47, 0]
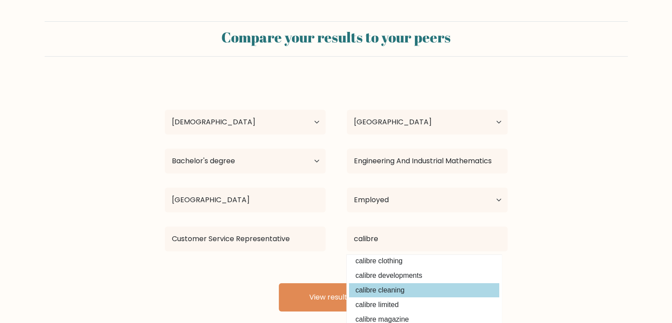
click at [400, 287] on option "calibre cleaning" at bounding box center [424, 290] width 150 height 14
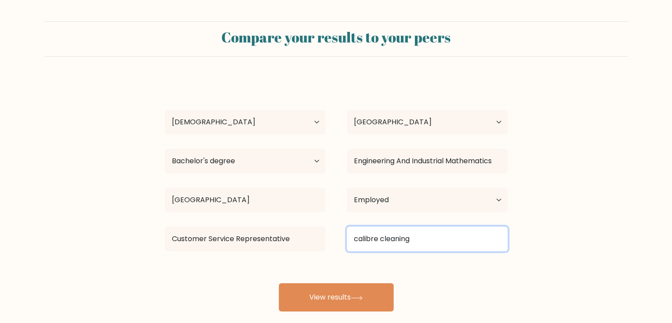
click at [414, 241] on input "calibre cleaning" at bounding box center [427, 238] width 161 height 25
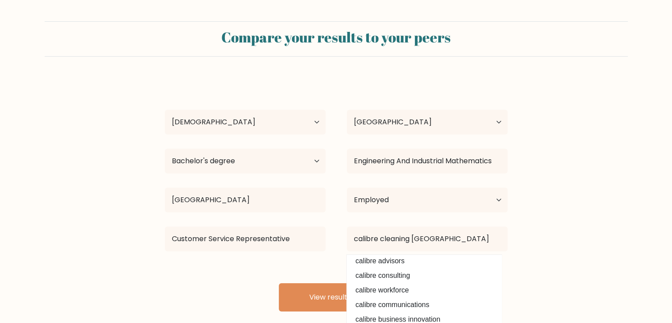
click at [525, 277] on form "Compare your results to your peers Rowena Ople Age Under 18 years old 18-24 yea…" at bounding box center [336, 166] width 672 height 290
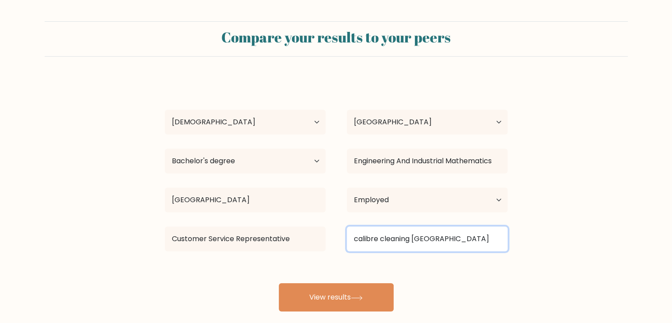
click at [358, 235] on input "calibre cleaning australia" at bounding box center [427, 238] width 161 height 25
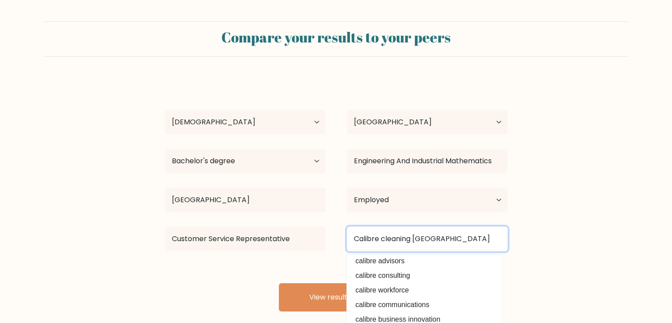
click at [385, 239] on input "Calibre cleaning australia" at bounding box center [427, 238] width 161 height 25
click at [419, 239] on input "Calibre Cleaning australia" at bounding box center [427, 238] width 161 height 25
click at [489, 250] on input "Calibre Cleaning Australia" at bounding box center [427, 238] width 161 height 25
type input "Calibre Cleaning Australia"
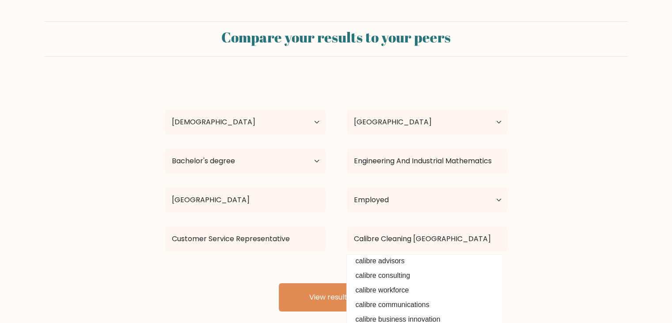
click at [553, 246] on form "Compare your results to your peers Rowena Ople Age Under 18 years old 18-24 yea…" at bounding box center [336, 166] width 672 height 290
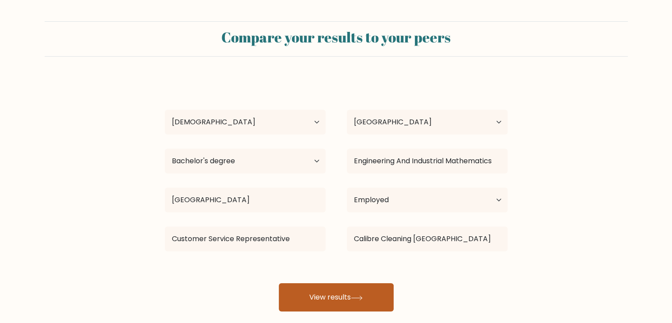
click at [339, 301] on button "View results" at bounding box center [336, 297] width 115 height 28
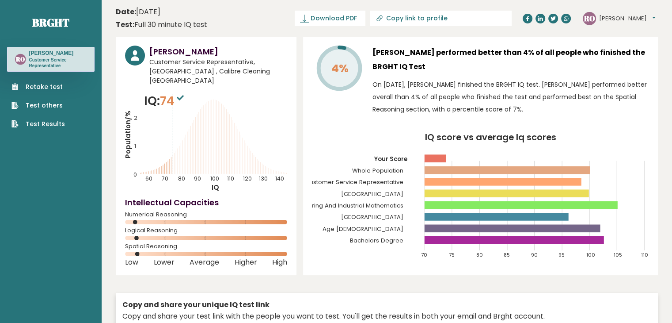
click at [39, 88] on link "Retake test" at bounding box center [37, 86] width 53 height 9
